Goal: Task Accomplishment & Management: Understand process/instructions

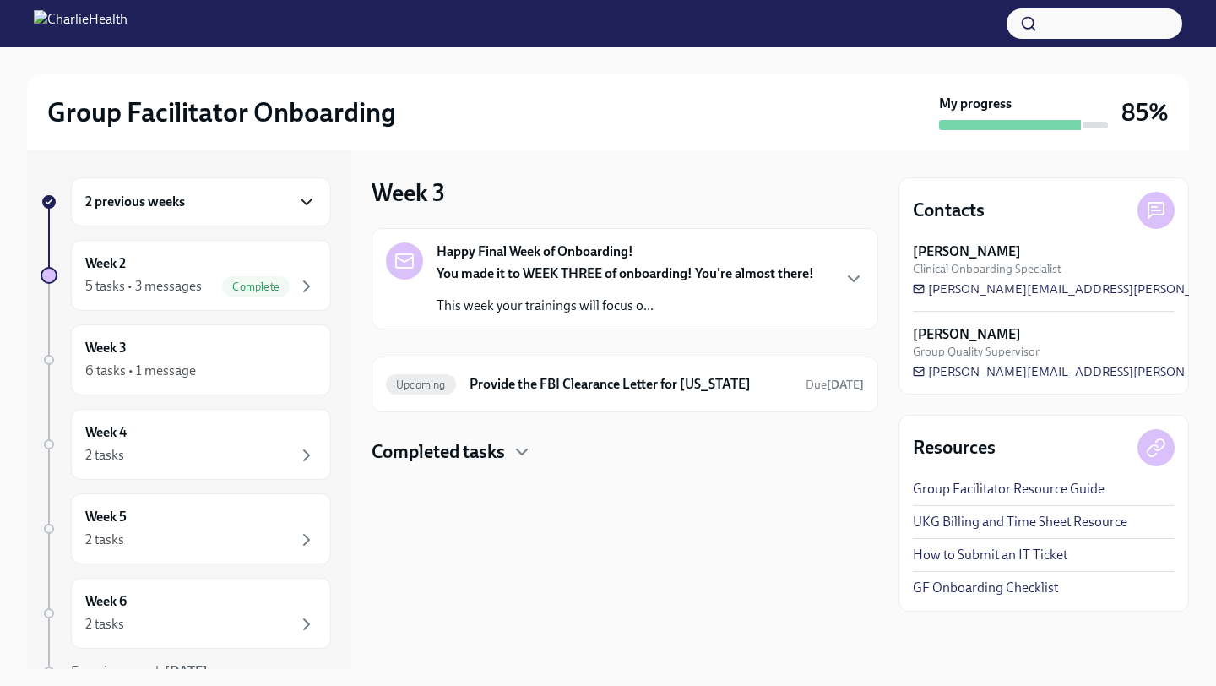
click at [298, 200] on icon "button" at bounding box center [307, 202] width 20 height 20
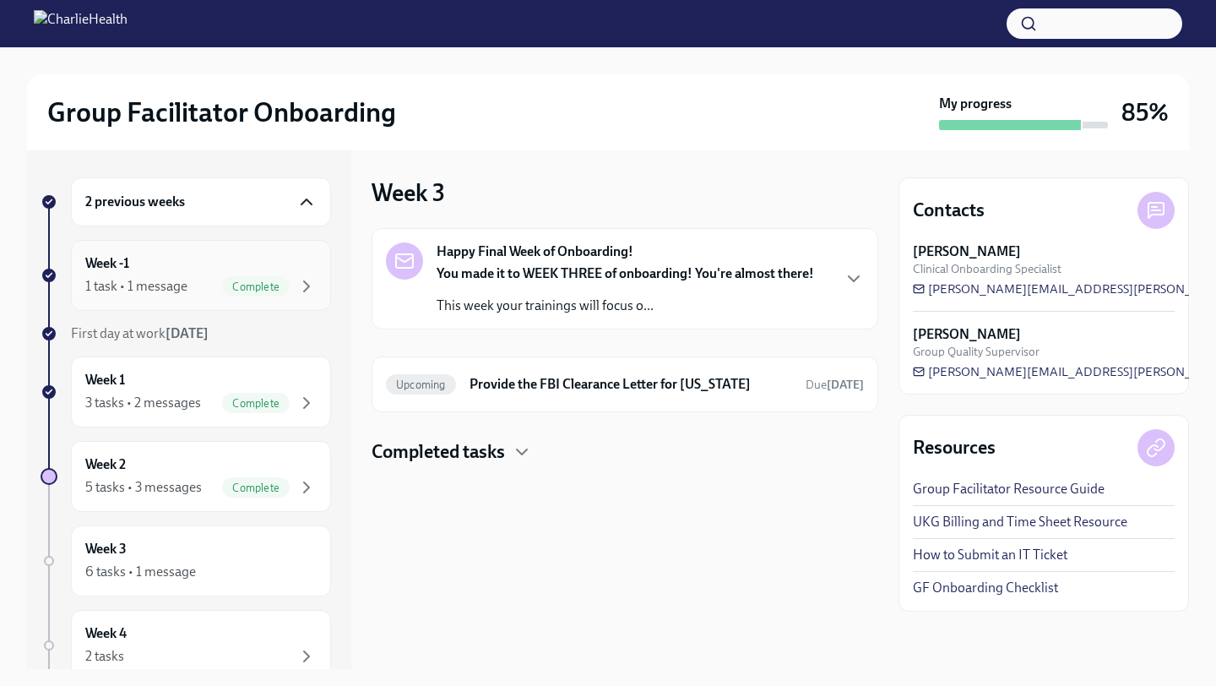
click at [276, 268] on div "Week -1 1 task • 1 message Complete" at bounding box center [200, 275] width 231 height 42
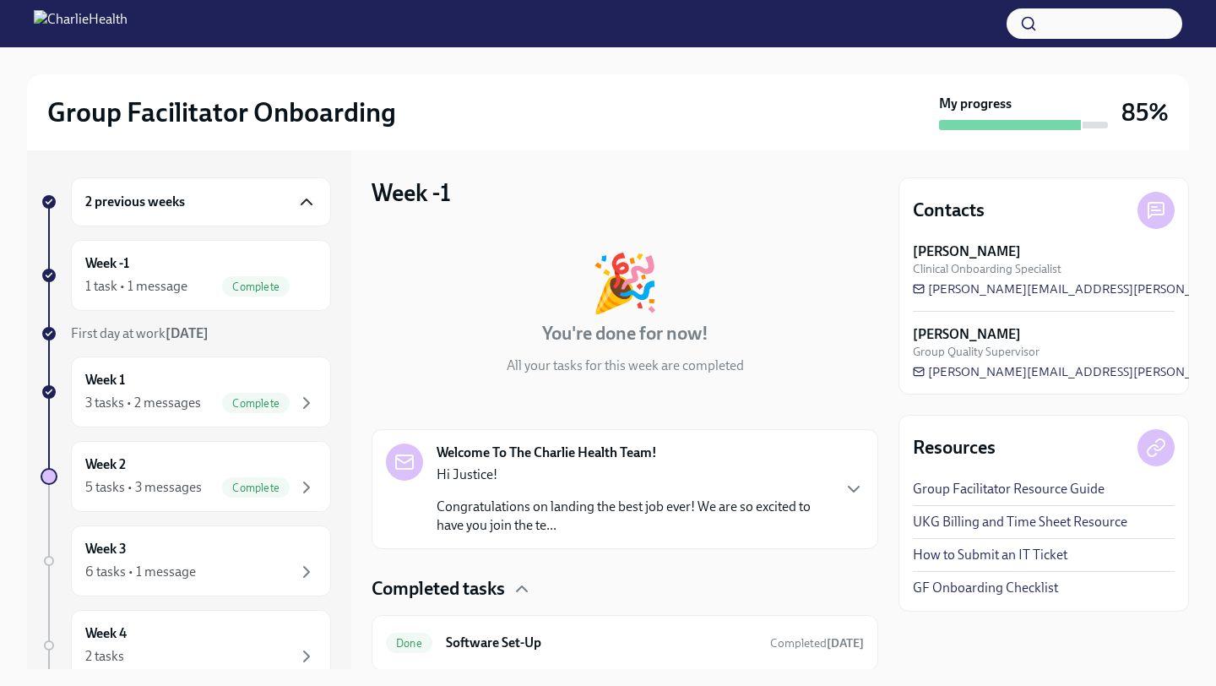
click at [497, 502] on p "Congratulations on landing the best job ever! We are so excited to have you joi…" at bounding box center [634, 516] width 394 height 37
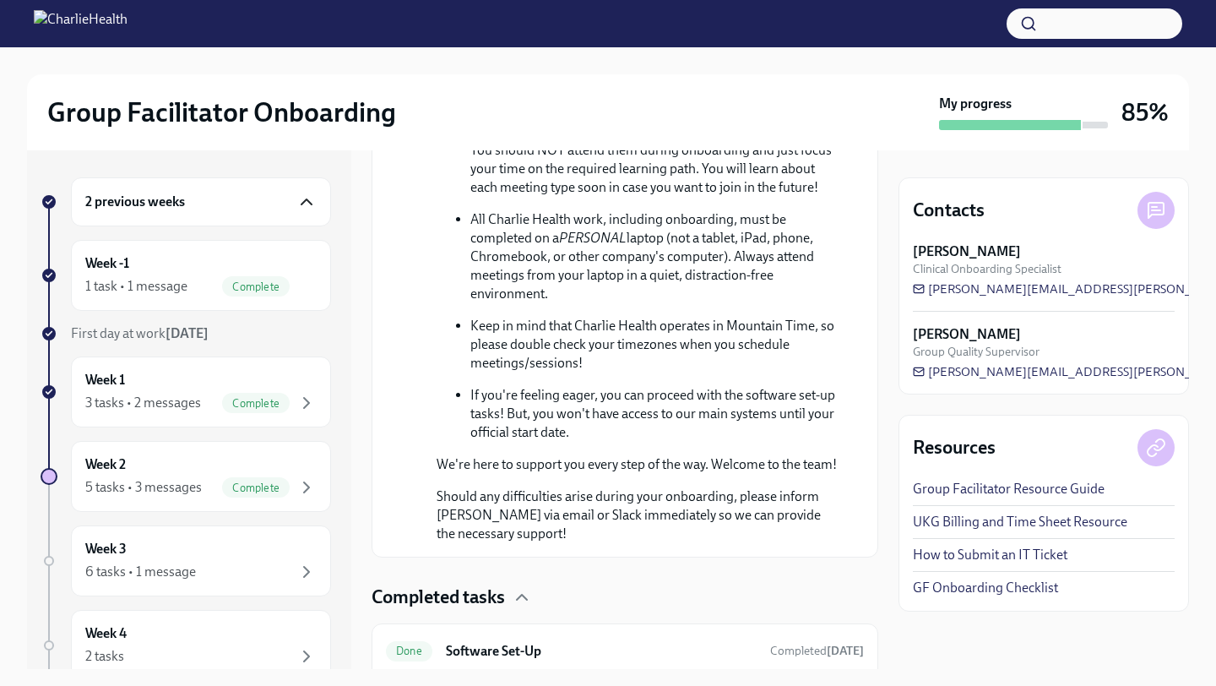
scroll to position [913, 0]
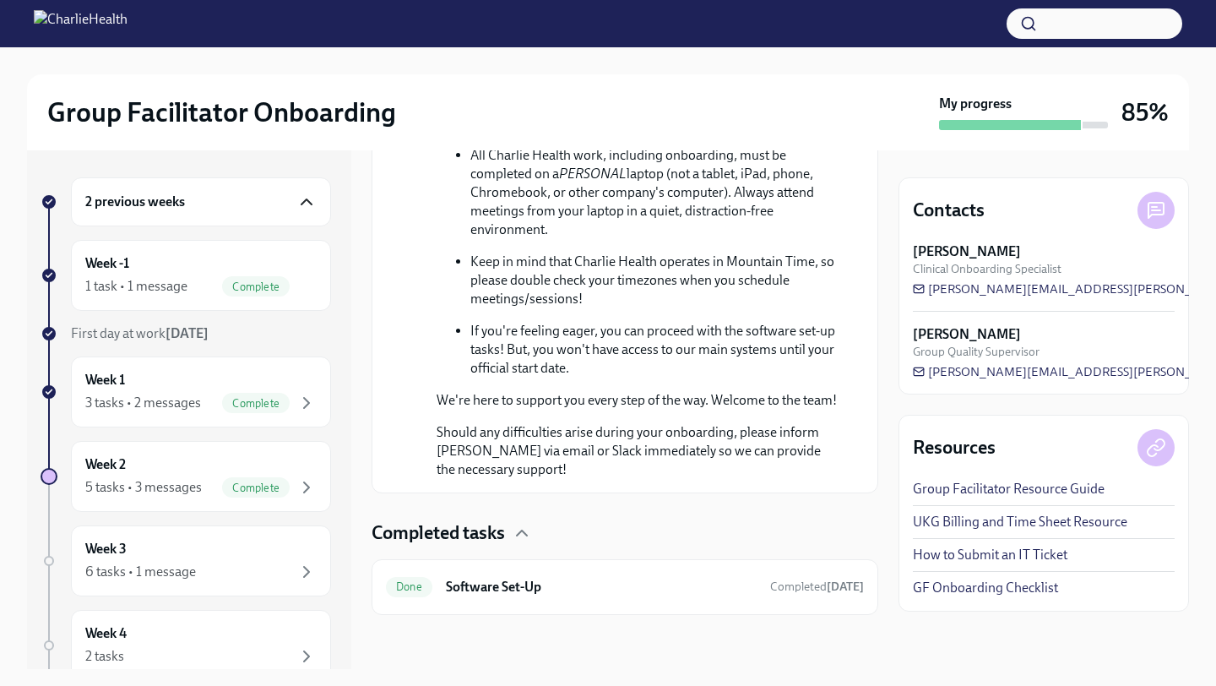
click at [56, 27] on img at bounding box center [81, 23] width 94 height 27
click at [54, 22] on img at bounding box center [81, 23] width 94 height 27
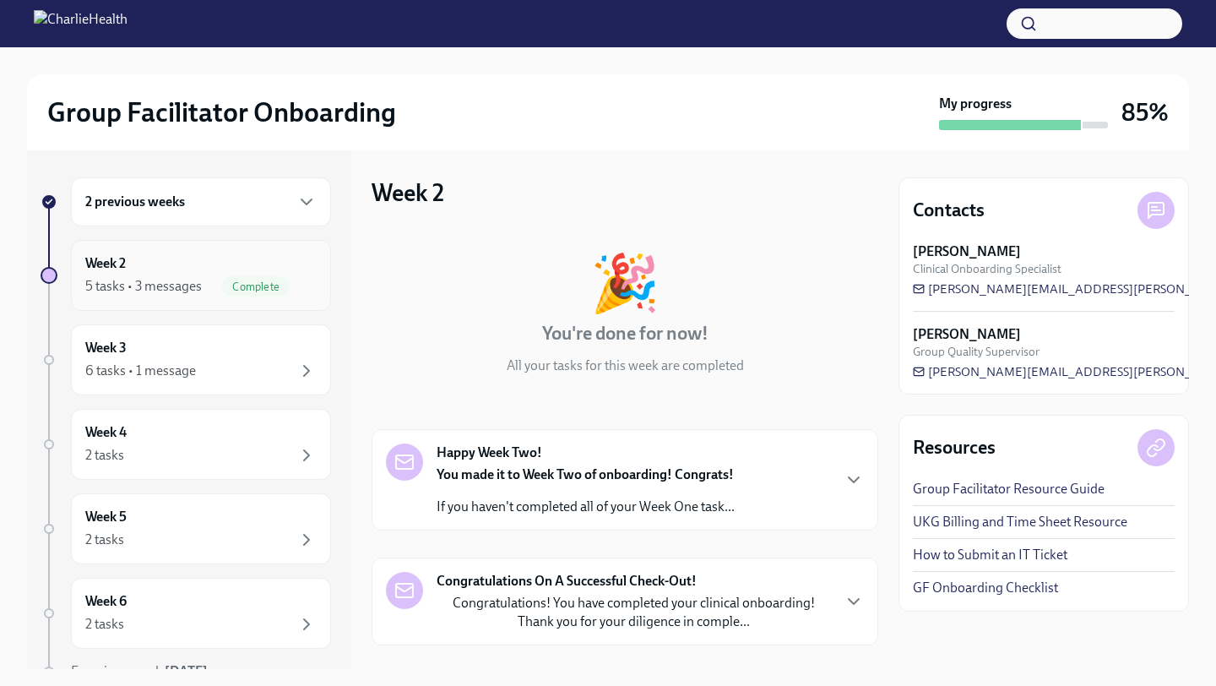
click at [157, 280] on div "5 tasks • 3 messages" at bounding box center [143, 286] width 117 height 19
click at [185, 210] on h6 "2 previous weeks" at bounding box center [135, 202] width 100 height 19
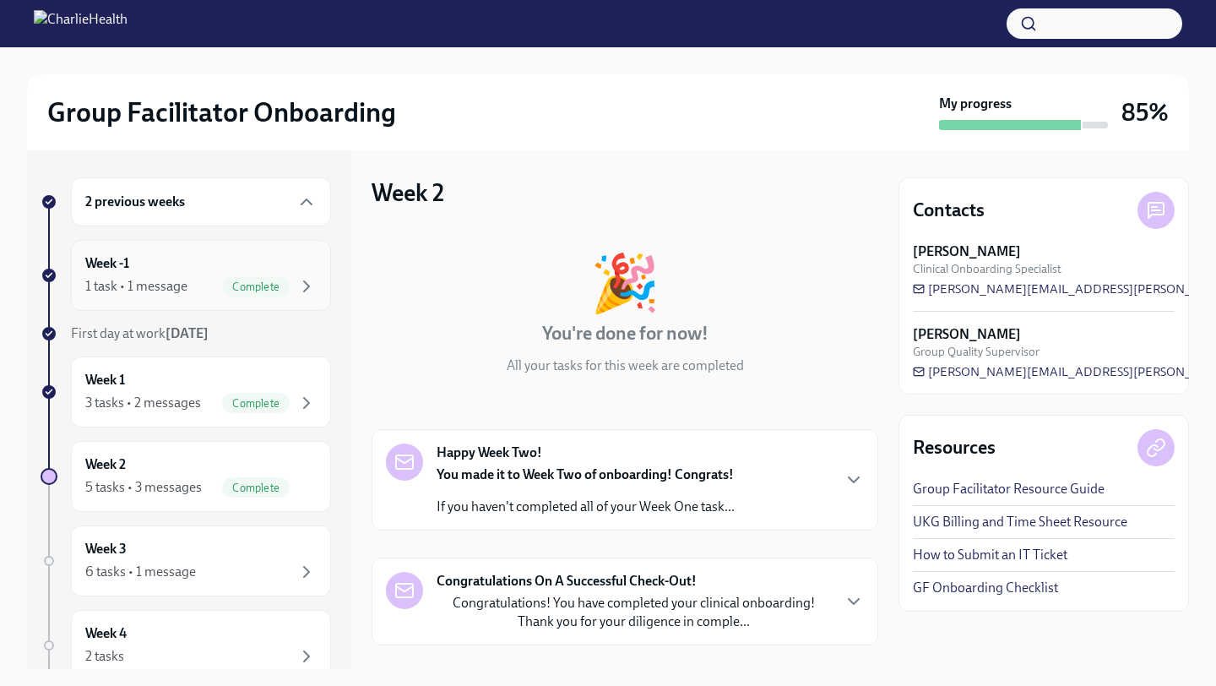
click at [294, 275] on div "Week -1 1 task • 1 message Complete" at bounding box center [200, 275] width 231 height 42
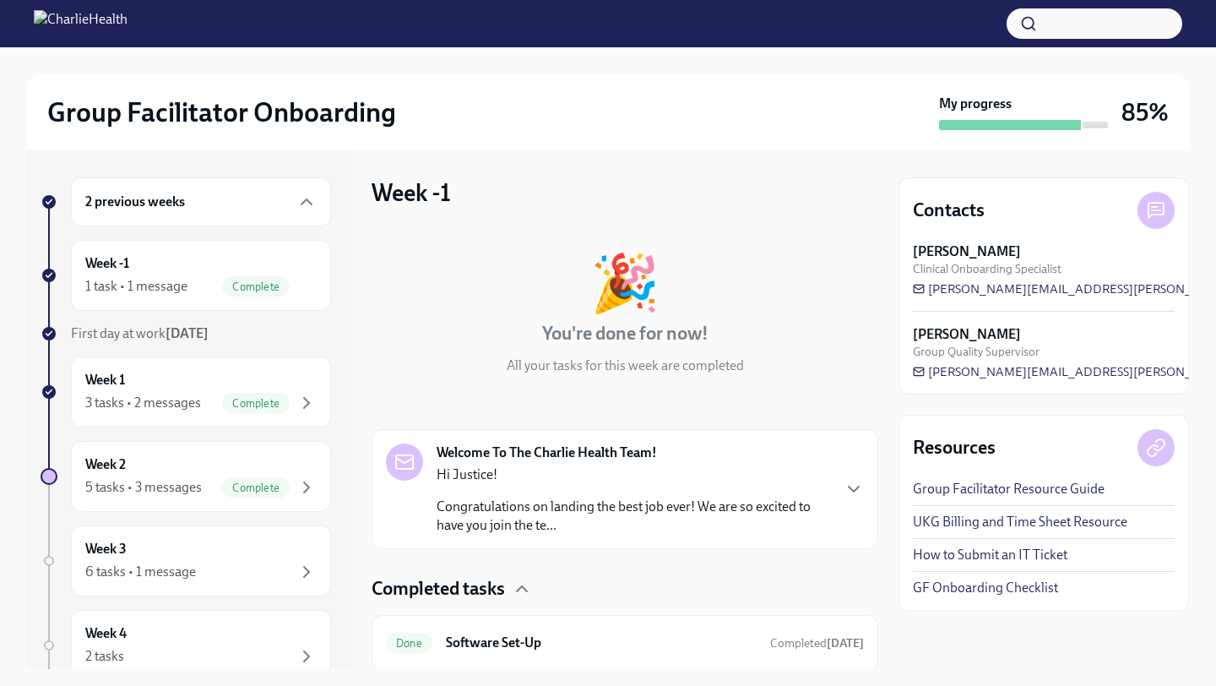
scroll to position [56, 0]
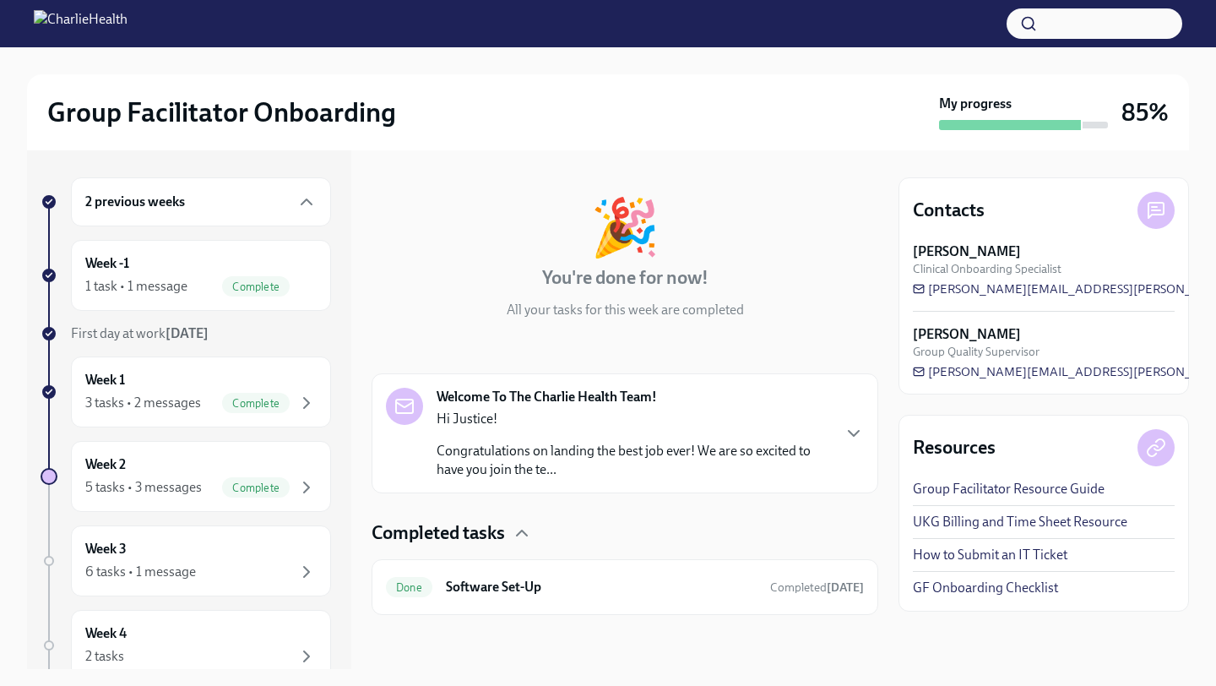
click at [627, 463] on p "Congratulations on landing the best job ever! We are so excited to have you joi…" at bounding box center [634, 460] width 394 height 37
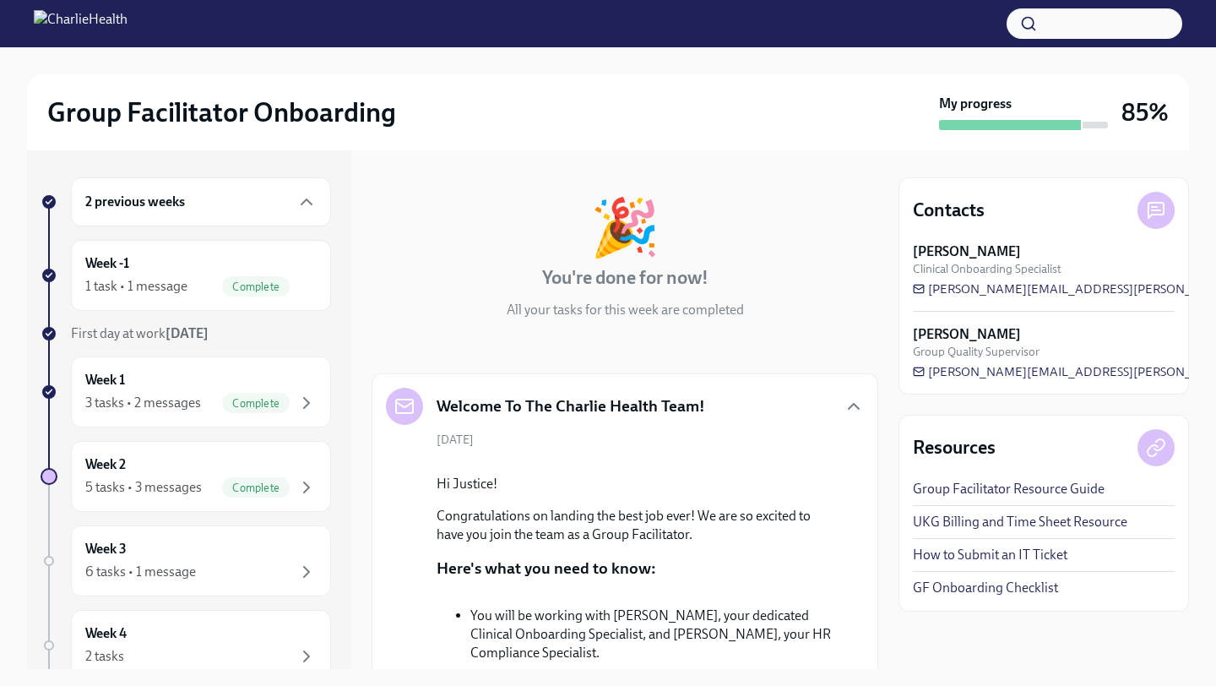
scroll to position [1053, 0]
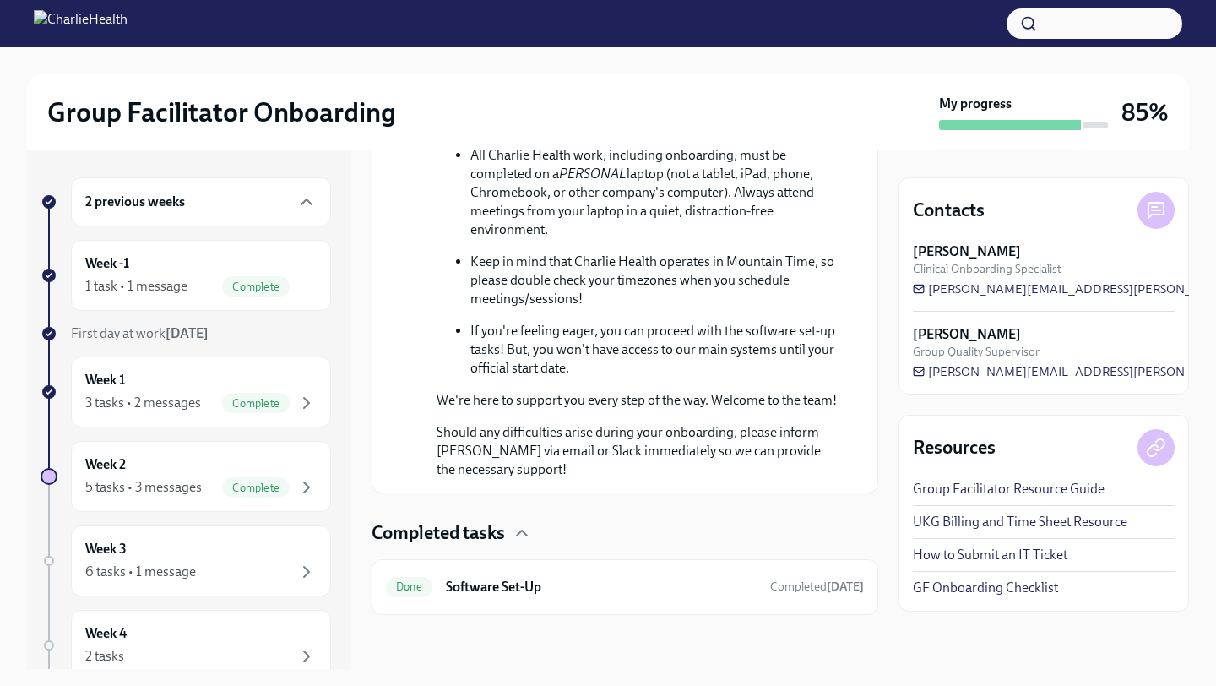
click at [109, 20] on img at bounding box center [81, 23] width 94 height 27
click at [35, 28] on img at bounding box center [81, 23] width 94 height 27
